Goal: Task Accomplishment & Management: Complete application form

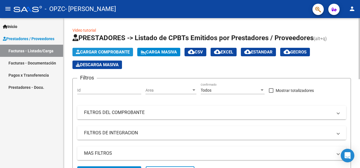
click at [80, 52] on span "Cargar Comprobante" at bounding box center [103, 51] width 54 height 5
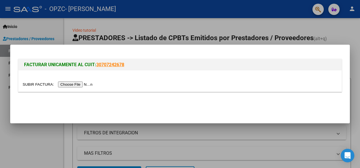
click at [81, 85] on input "file" at bounding box center [59, 84] width 72 height 6
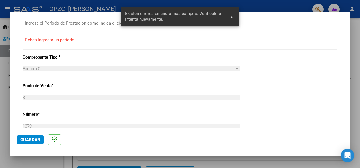
scroll to position [141, 0]
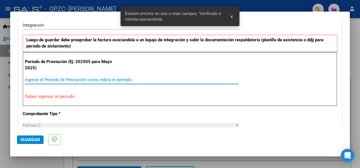
click at [66, 79] on input "Ingrese el Período de Prestación como indica el ejemplo" at bounding box center [132, 79] width 214 height 5
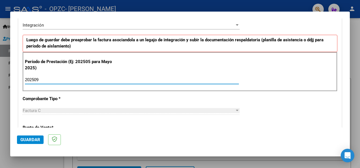
type input "202509"
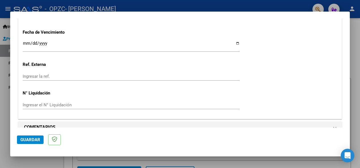
scroll to position [404, 0]
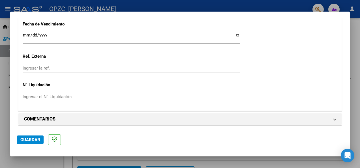
click at [27, 33] on input "Ingresar la fecha" at bounding box center [131, 37] width 217 height 9
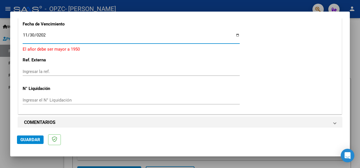
type input "[DATE]"
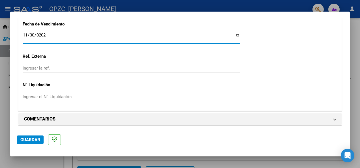
click at [36, 140] on span "Guardar" at bounding box center [30, 139] width 20 height 5
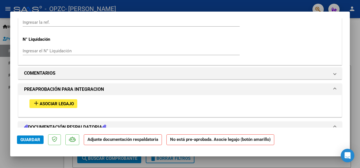
scroll to position [452, 0]
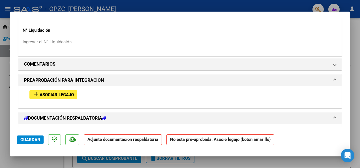
click at [64, 92] on span "Asociar Legajo" at bounding box center [57, 94] width 34 height 5
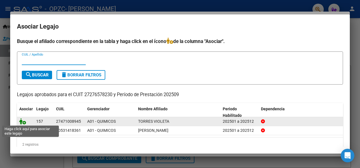
click at [24, 120] on icon at bounding box center [22, 121] width 7 height 6
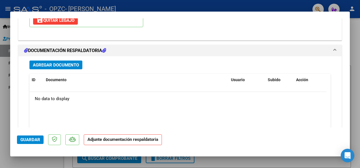
scroll to position [608, 0]
click at [61, 64] on span "Agregar Documento" at bounding box center [56, 64] width 46 height 5
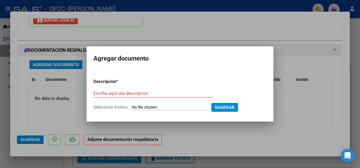
click at [184, 108] on input "Seleccionar Archivo" at bounding box center [169, 107] width 75 height 5
type input "C:\fakepath\CamScanner 1-10-25 16.17.pdf"
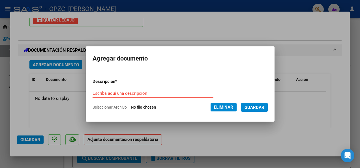
click at [158, 87] on form "Descripcion * Escriba aquí una descripcion Seleccionar Archivo Eliminar Guardar" at bounding box center [179, 94] width 175 height 40
click at [147, 94] on input "Escriba aquí una descripcion" at bounding box center [152, 93] width 121 height 5
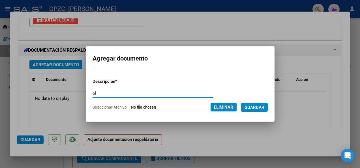
type input "o"
type input "planilla"
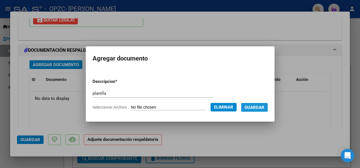
click at [257, 107] on span "Guardar" at bounding box center [254, 107] width 20 height 5
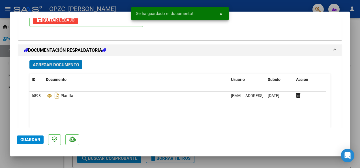
click at [28, 139] on span "Guardar" at bounding box center [30, 139] width 20 height 5
click at [34, 161] on div at bounding box center [180, 84] width 360 height 168
type input "$ 0,00"
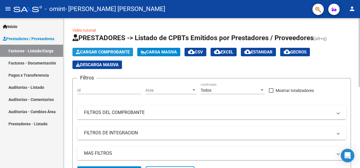
click at [110, 51] on span "Cargar Comprobante" at bounding box center [103, 51] width 54 height 5
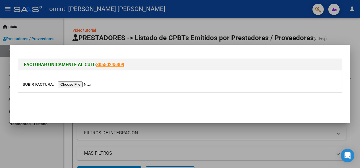
click at [75, 84] on input "file" at bounding box center [59, 84] width 72 height 6
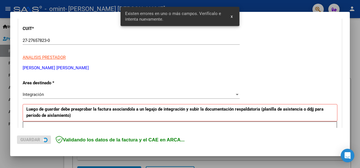
scroll to position [131, 0]
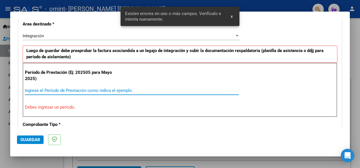
click at [100, 89] on input "Ingrese el Período de Prestación como indica el ejemplo" at bounding box center [132, 90] width 214 height 5
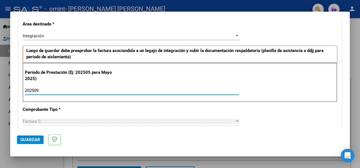
type input "202509"
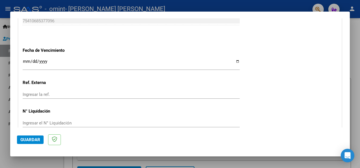
scroll to position [385, 0]
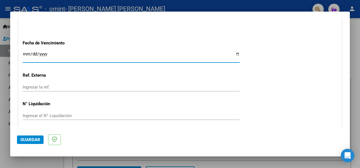
click at [26, 53] on input "Ingresar la fecha" at bounding box center [131, 56] width 217 height 9
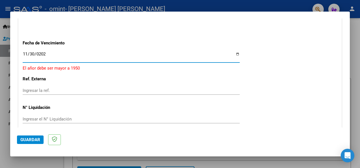
type input "[DATE]"
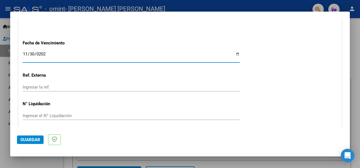
click at [37, 139] on span "Guardar" at bounding box center [30, 139] width 20 height 5
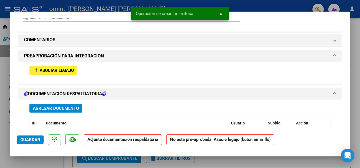
scroll to position [481, 0]
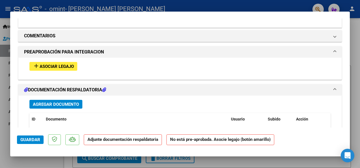
click at [71, 66] on span "Asociar Legajo" at bounding box center [57, 66] width 34 height 5
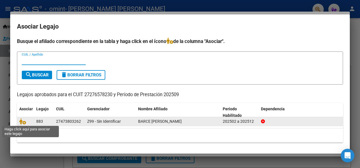
click at [27, 122] on span at bounding box center [23, 121] width 8 height 5
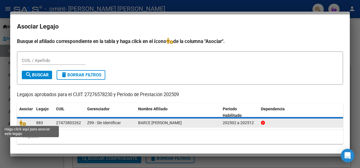
click at [27, 122] on span at bounding box center [23, 122] width 8 height 5
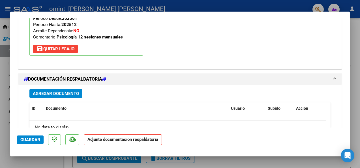
scroll to position [580, 0]
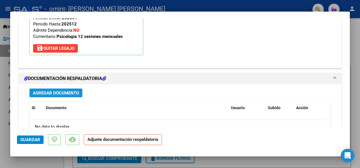
click at [73, 92] on span "Agregar Documento" at bounding box center [56, 92] width 46 height 5
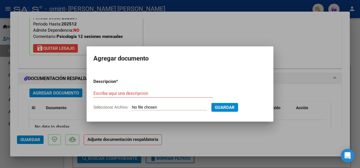
drag, startPoint x: 184, startPoint y: 106, endPoint x: 163, endPoint y: 107, distance: 21.2
click at [163, 107] on input "Seleccionar Archivo" at bounding box center [169, 107] width 75 height 5
type input "C:\fakepath\CamScanner [DATE] 16.31.pdf"
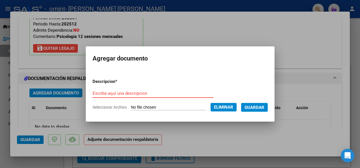
click at [137, 91] on input "Escriba aquí una descripcion" at bounding box center [152, 93] width 121 height 5
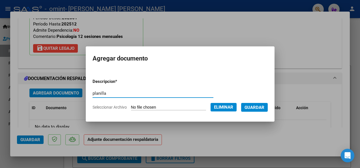
type input "planilla"
click at [267, 109] on button "Guardar" at bounding box center [254, 107] width 27 height 9
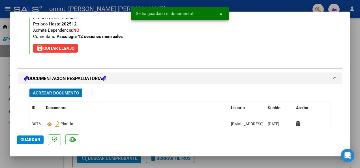
click at [24, 139] on span "Guardar" at bounding box center [30, 139] width 20 height 5
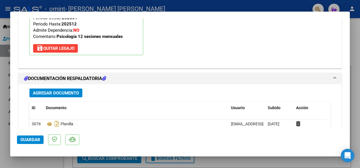
click at [35, 137] on span "Guardar" at bounding box center [30, 139] width 20 height 5
